Goal: Information Seeking & Learning: Check status

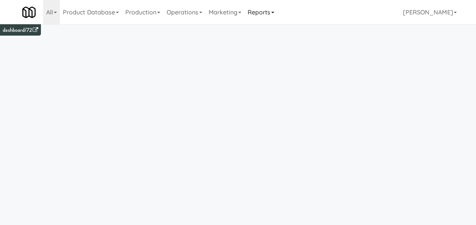
click at [272, 11] on link "Reports" at bounding box center [260, 12] width 33 height 24
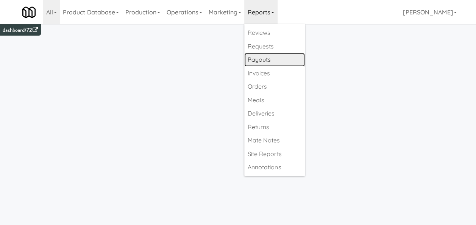
click at [273, 60] on link "Payouts" at bounding box center [274, 60] width 61 height 14
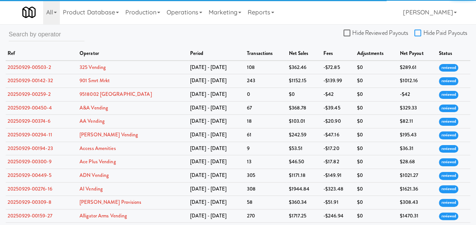
click at [417, 31] on input "Hide Paid Payouts" at bounding box center [419, 33] width 9 height 6
checkbox input "true"
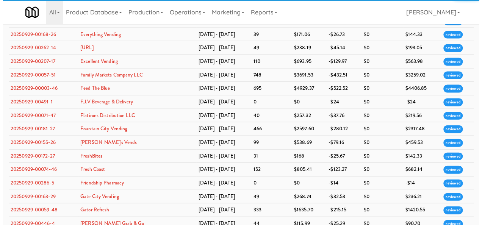
scroll to position [826, 0]
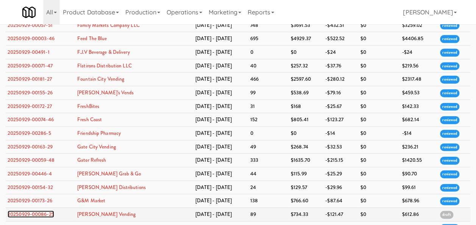
click at [36, 211] on link "20250929-00086-25" at bounding box center [31, 214] width 47 height 7
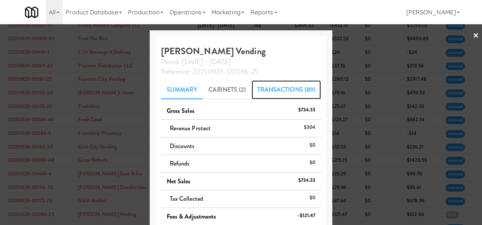
click at [272, 89] on link "Transactions (89)" at bounding box center [287, 89] width 70 height 19
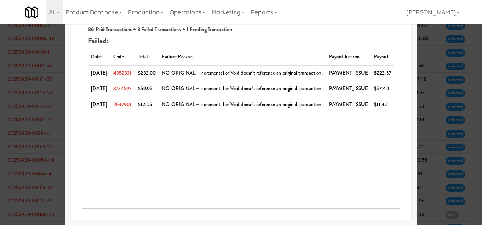
scroll to position [51, 0]
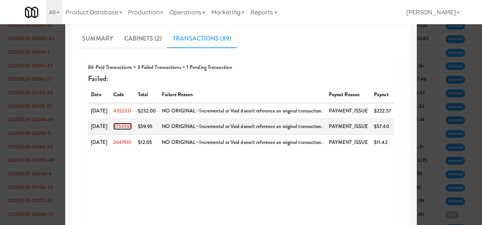
click at [124, 126] on link "3734597" at bounding box center [122, 126] width 19 height 7
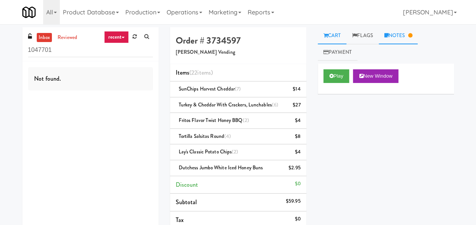
click at [406, 37] on link "Notes" at bounding box center [398, 35] width 39 height 17
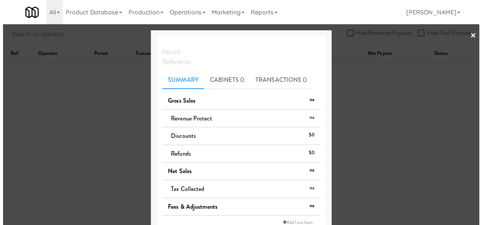
scroll to position [24, 0]
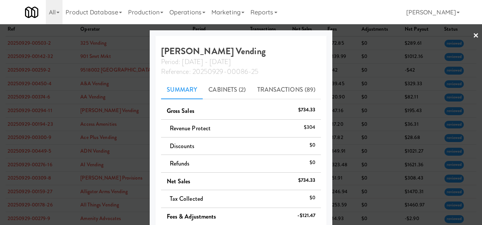
click at [473, 36] on link "×" at bounding box center [476, 35] width 6 height 23
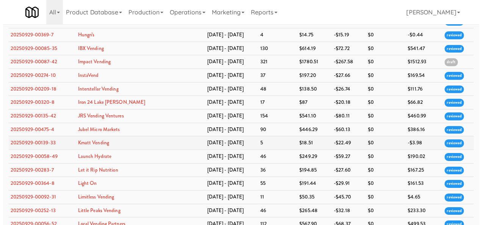
scroll to position [1096, 0]
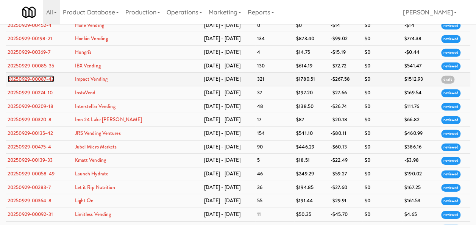
click at [49, 75] on link "20250929-00087-42" at bounding box center [31, 78] width 47 height 7
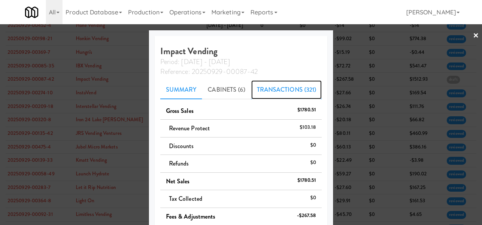
click at [274, 91] on link "Transactions (321)" at bounding box center [286, 89] width 71 height 19
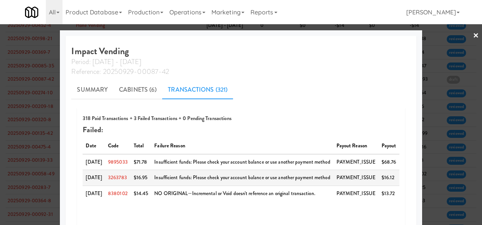
scroll to position [89, 0]
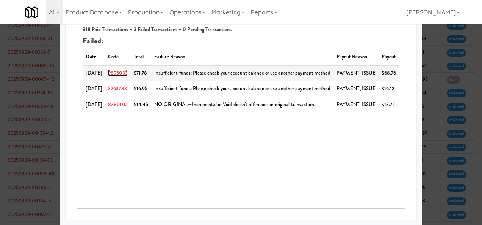
click at [117, 73] on link "9895033" at bounding box center [118, 72] width 20 height 7
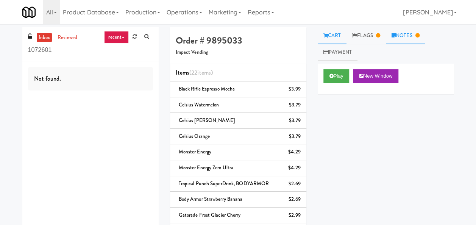
click at [403, 34] on link "Notes" at bounding box center [405, 35] width 39 height 17
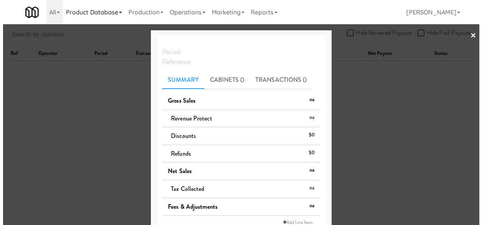
scroll to position [24, 0]
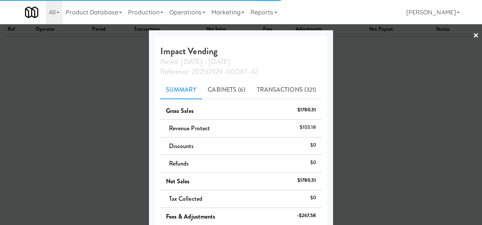
click at [473, 34] on link "×" at bounding box center [476, 35] width 6 height 23
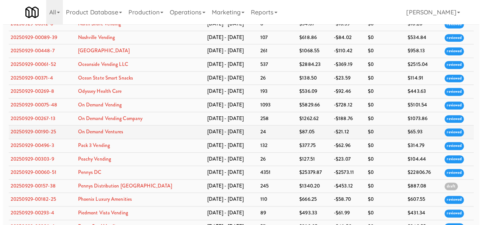
scroll to position [1859, 0]
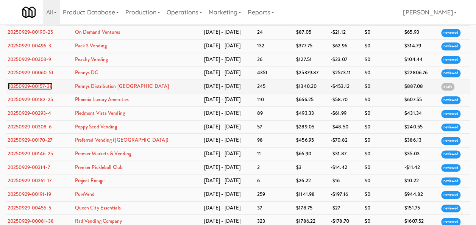
click at [28, 83] on link "20250929-00157-38" at bounding box center [30, 86] width 45 height 7
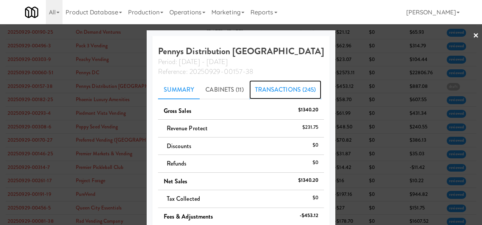
click at [276, 92] on link "Transactions (245)" at bounding box center [285, 89] width 72 height 19
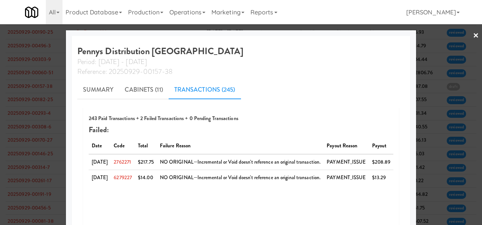
scroll to position [89, 0]
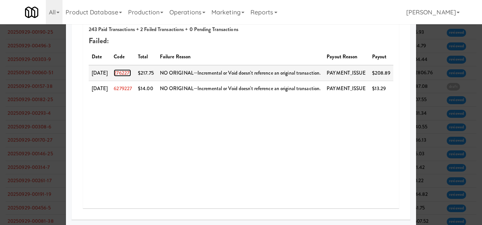
click at [128, 74] on link "2762271" at bounding box center [122, 72] width 17 height 7
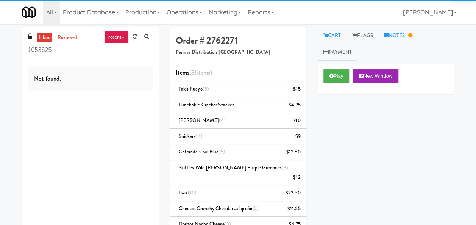
click at [409, 31] on link "Notes" at bounding box center [398, 35] width 39 height 17
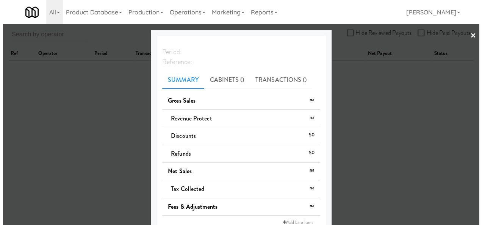
scroll to position [24, 0]
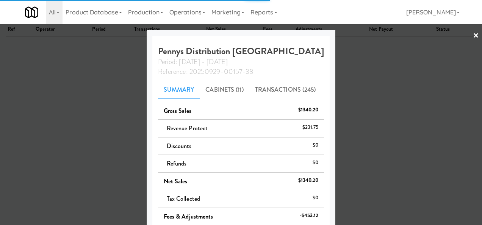
click at [473, 36] on link "×" at bounding box center [476, 35] width 6 height 23
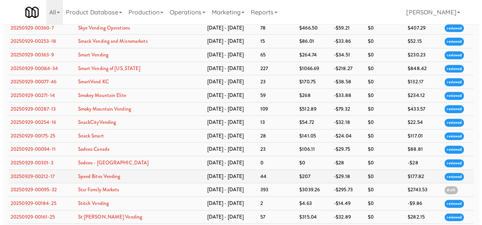
scroll to position [2243, 0]
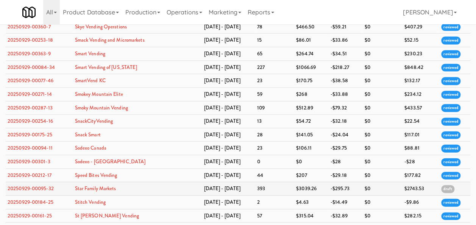
click at [40, 182] on td "20250929-00095-32" at bounding box center [39, 189] width 67 height 14
click at [38, 185] on link "20250929-00095-32" at bounding box center [31, 188] width 46 height 7
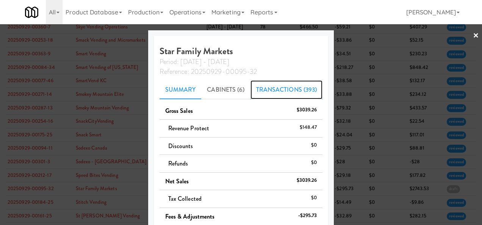
click at [287, 95] on link "Transactions (393)" at bounding box center [287, 89] width 72 height 19
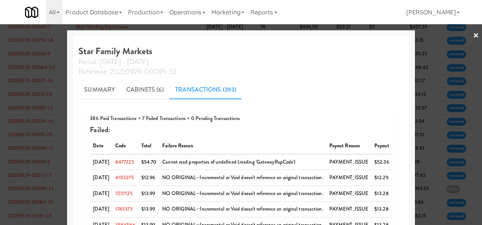
scroll to position [89, 0]
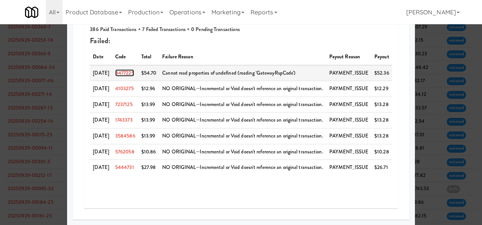
click at [124, 73] on link "8477225" at bounding box center [124, 72] width 19 height 7
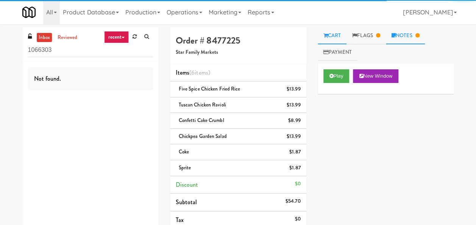
click at [403, 34] on link "Notes" at bounding box center [405, 35] width 39 height 17
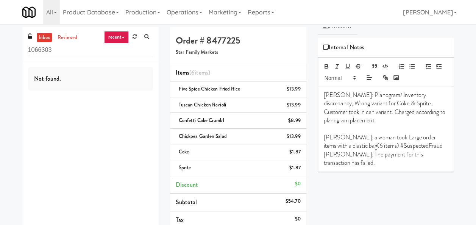
scroll to position [38, 0]
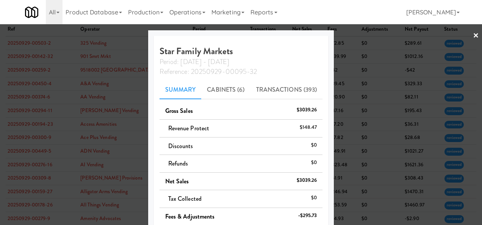
click at [473, 34] on link "×" at bounding box center [476, 35] width 6 height 23
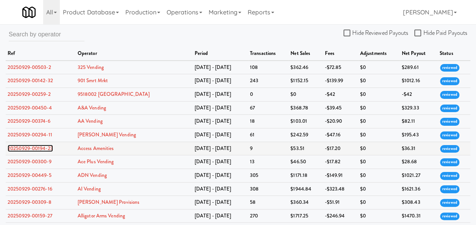
click at [36, 145] on link "20250929-00194-23" at bounding box center [30, 148] width 45 height 7
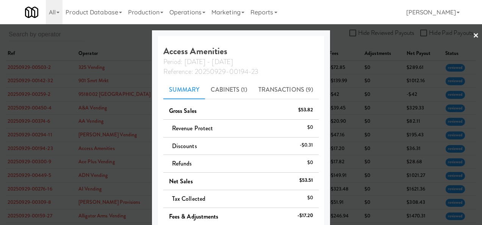
click at [473, 34] on link "×" at bounding box center [476, 35] width 6 height 23
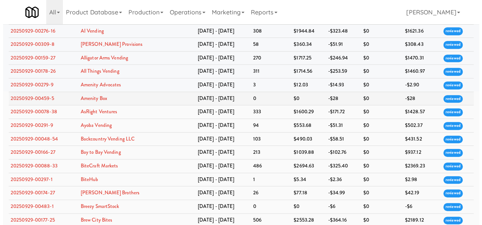
scroll to position [190, 0]
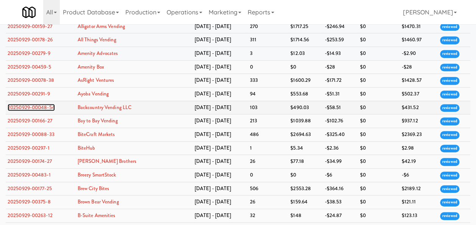
click at [38, 104] on link "20250929-00048-54" at bounding box center [31, 107] width 47 height 7
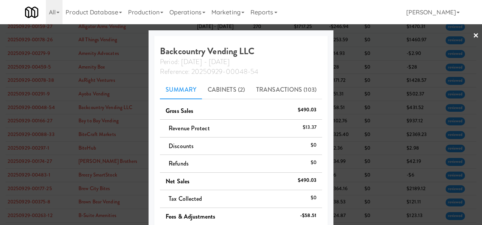
click at [473, 37] on link "×" at bounding box center [476, 35] width 6 height 23
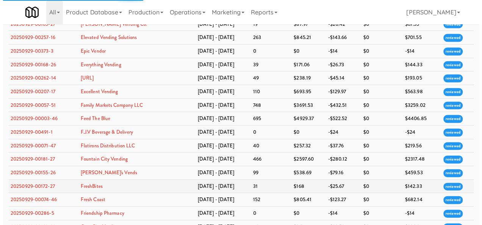
scroll to position [758, 0]
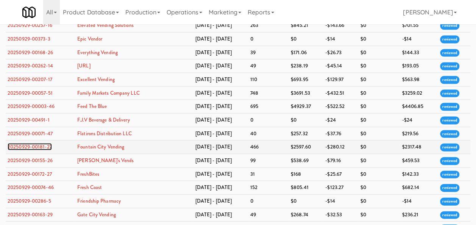
click at [43, 143] on link "20250929-00181-27" at bounding box center [30, 146] width 44 height 7
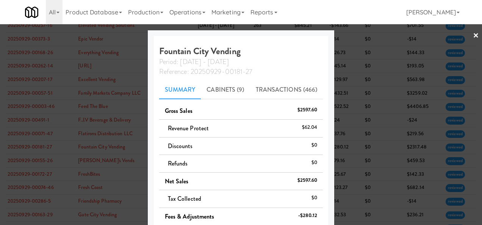
click at [473, 36] on link "×" at bounding box center [476, 35] width 6 height 23
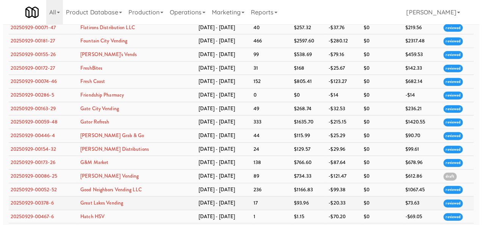
scroll to position [910, 0]
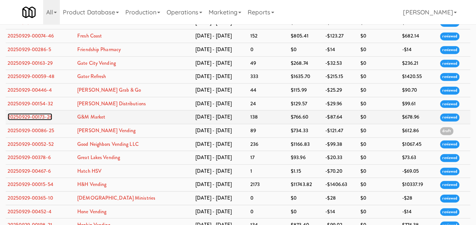
click at [42, 113] on link "20250929-00173-26" at bounding box center [30, 116] width 45 height 7
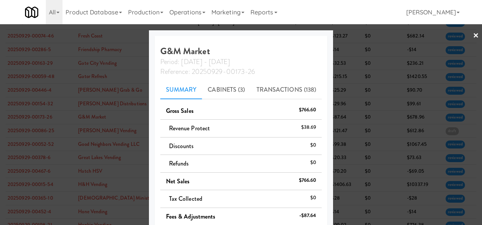
click at [473, 34] on link "×" at bounding box center [476, 35] width 6 height 23
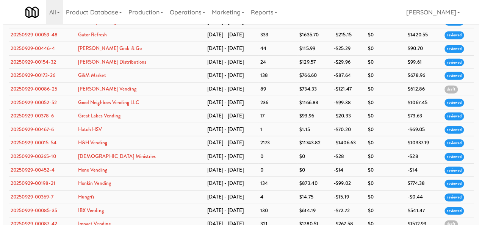
scroll to position [910, 0]
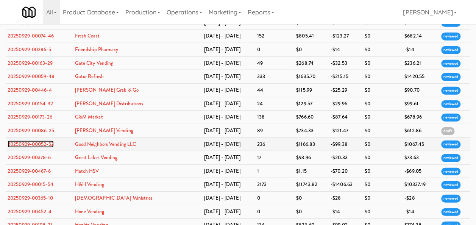
click at [33, 141] on link "20250929-00052-52" at bounding box center [31, 144] width 46 height 7
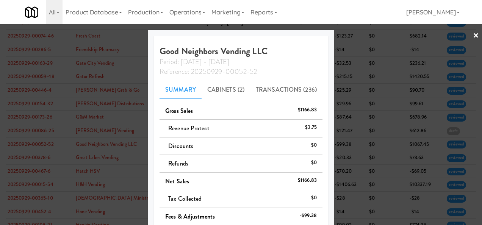
click at [473, 36] on link "×" at bounding box center [476, 35] width 6 height 23
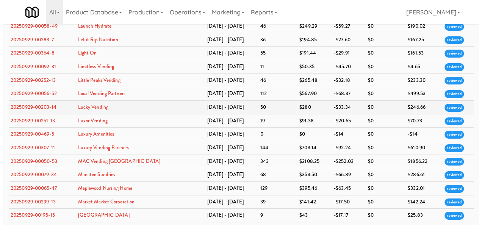
scroll to position [1327, 0]
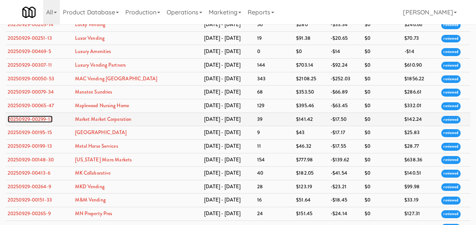
click at [39, 116] on link "20250929-00299-13" at bounding box center [30, 119] width 45 height 7
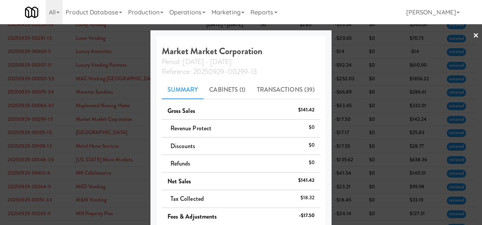
click at [473, 36] on link "×" at bounding box center [476, 35] width 6 height 23
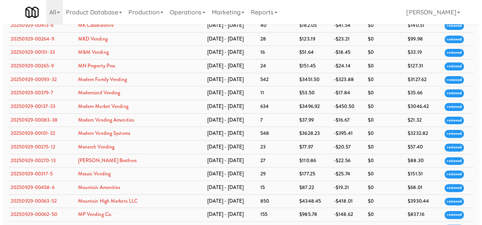
scroll to position [1478, 0]
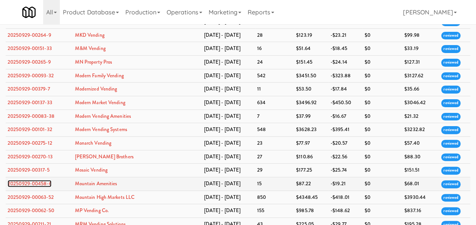
click at [43, 180] on link "20250929-00458-6" at bounding box center [30, 183] width 44 height 7
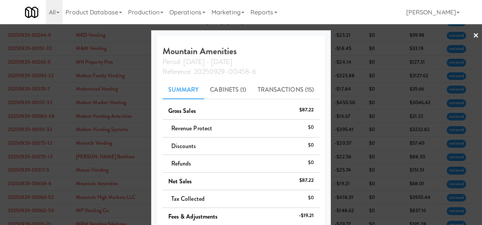
click at [473, 36] on link "×" at bounding box center [476, 35] width 6 height 23
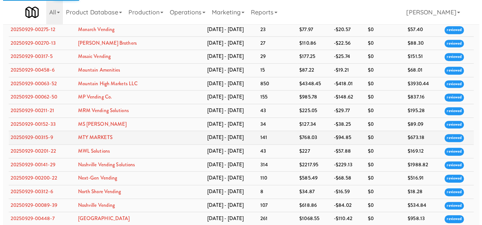
scroll to position [1630, 0]
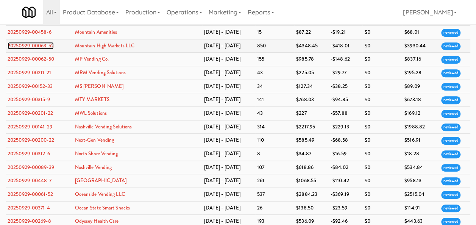
click at [35, 42] on link "20250929-00063-52" at bounding box center [31, 45] width 46 height 7
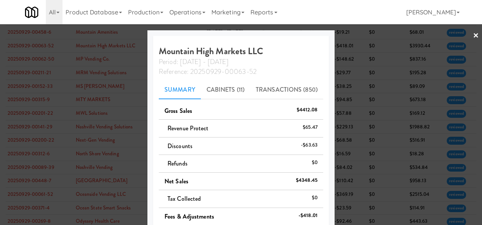
click at [473, 36] on link "×" at bounding box center [476, 35] width 6 height 23
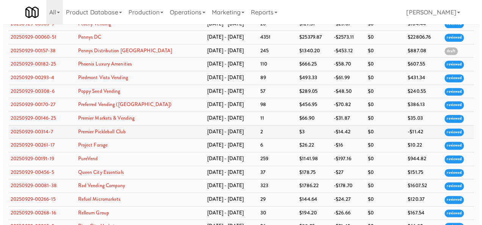
scroll to position [1857, 0]
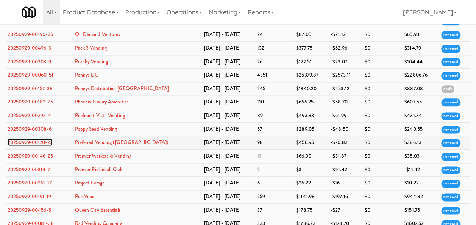
click at [28, 139] on link "20250929-00170-27" at bounding box center [30, 142] width 45 height 7
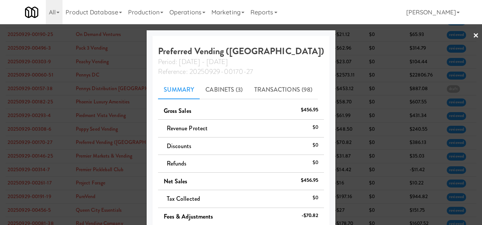
click at [473, 37] on link "×" at bounding box center [476, 35] width 6 height 23
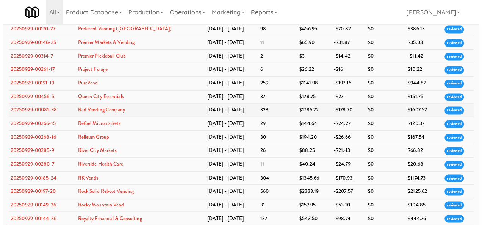
scroll to position [1933, 0]
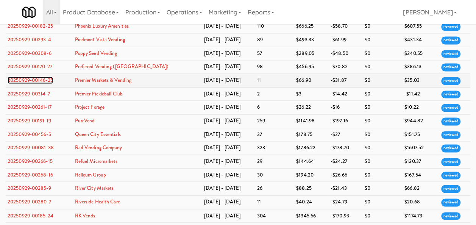
click at [42, 77] on link "20250929-00146-25" at bounding box center [30, 80] width 45 height 7
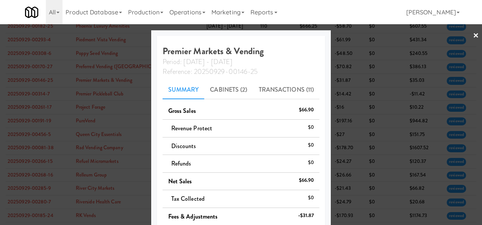
click at [473, 33] on link "×" at bounding box center [476, 35] width 6 height 23
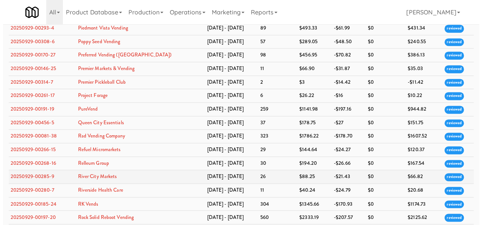
scroll to position [2047, 0]
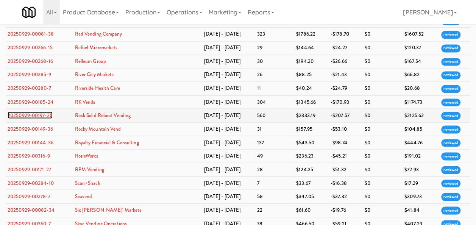
click at [31, 111] on link "20250929-00197-20" at bounding box center [30, 114] width 45 height 7
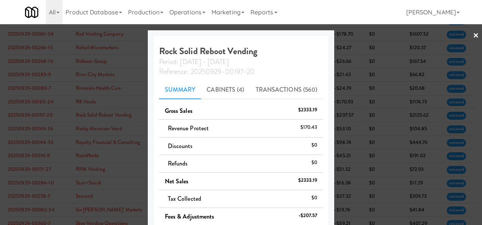
click at [473, 36] on link "×" at bounding box center [476, 35] width 6 height 23
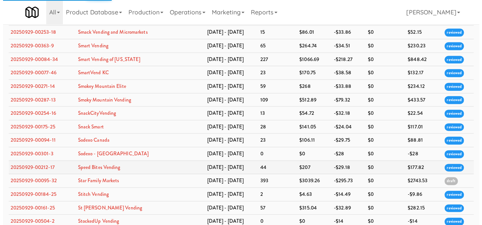
scroll to position [2274, 0]
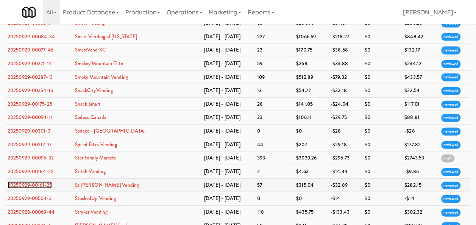
click at [33, 182] on link "20250929-00161-25" at bounding box center [30, 185] width 44 height 7
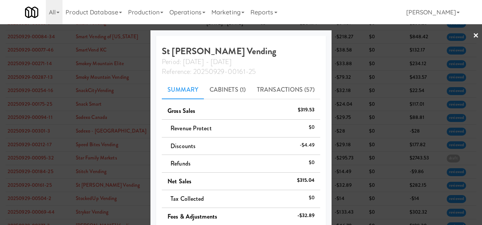
click at [473, 36] on link "×" at bounding box center [476, 35] width 6 height 23
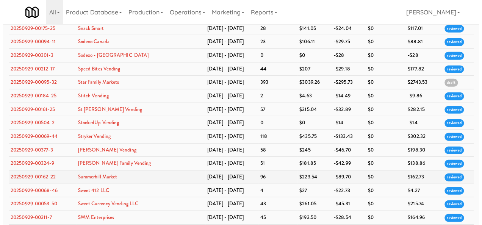
scroll to position [2312, 0]
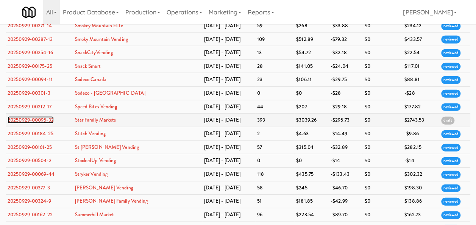
click at [36, 116] on link "20250929-00095-32" at bounding box center [31, 119] width 46 height 7
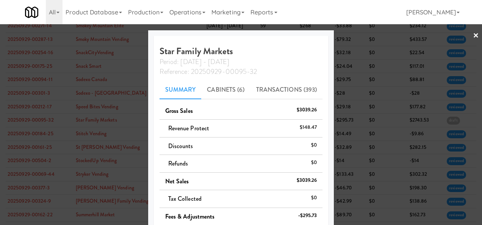
click at [473, 33] on link "×" at bounding box center [476, 35] width 6 height 23
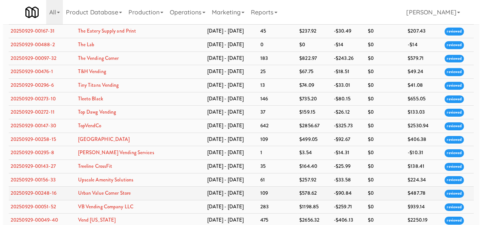
scroll to position [2615, 0]
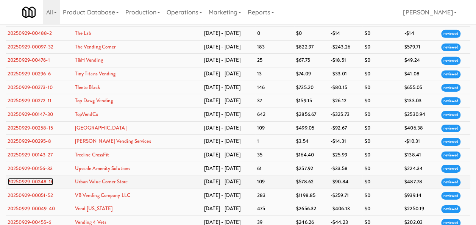
click at [28, 178] on link "20250929-00248-16" at bounding box center [31, 181] width 46 height 7
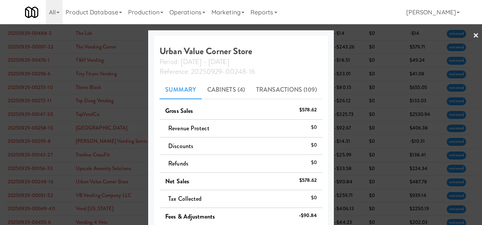
click at [473, 33] on link "×" at bounding box center [476, 35] width 6 height 23
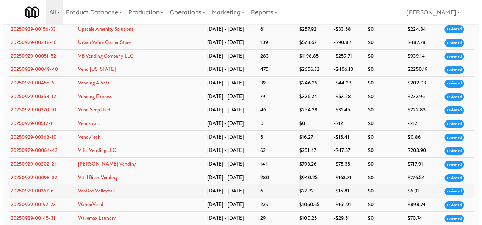
scroll to position [2767, 0]
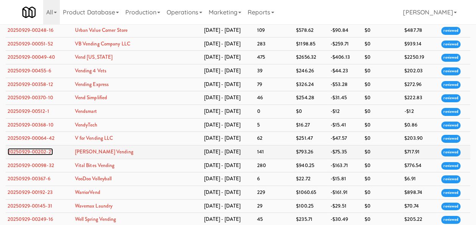
click at [34, 148] on link "20250929-00202-21" at bounding box center [30, 151] width 45 height 7
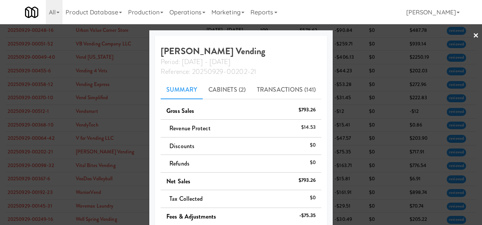
click at [473, 36] on link "×" at bounding box center [476, 35] width 6 height 23
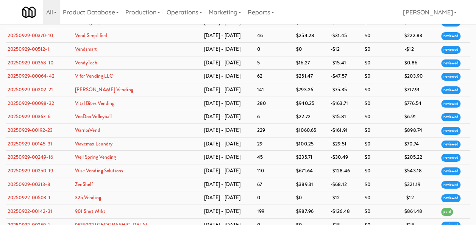
scroll to position [2881, 0]
